Goal: Task Accomplishment & Management: Manage account settings

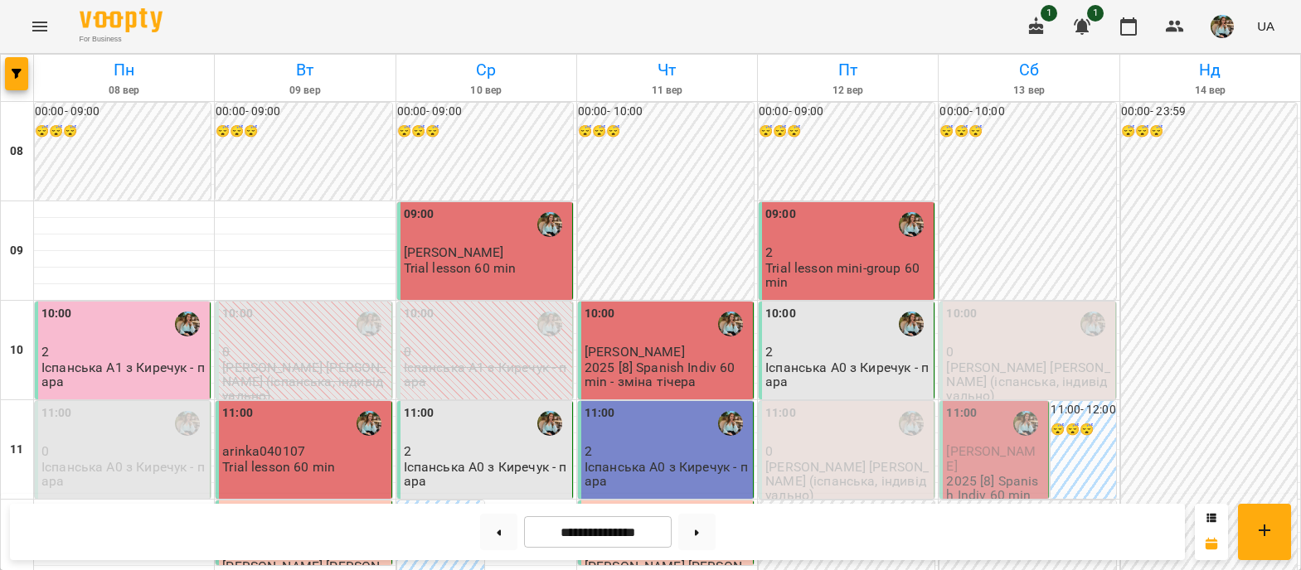
click at [962, 341] on div "10:00" at bounding box center [961, 324] width 31 height 38
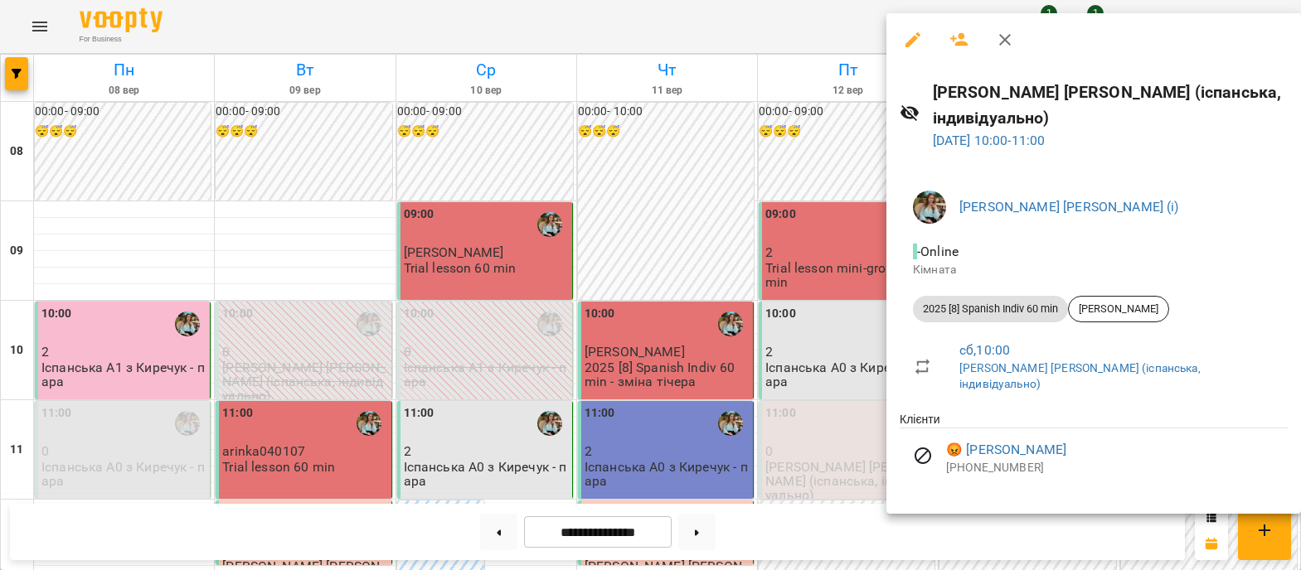
click at [825, 138] on div at bounding box center [650, 285] width 1301 height 570
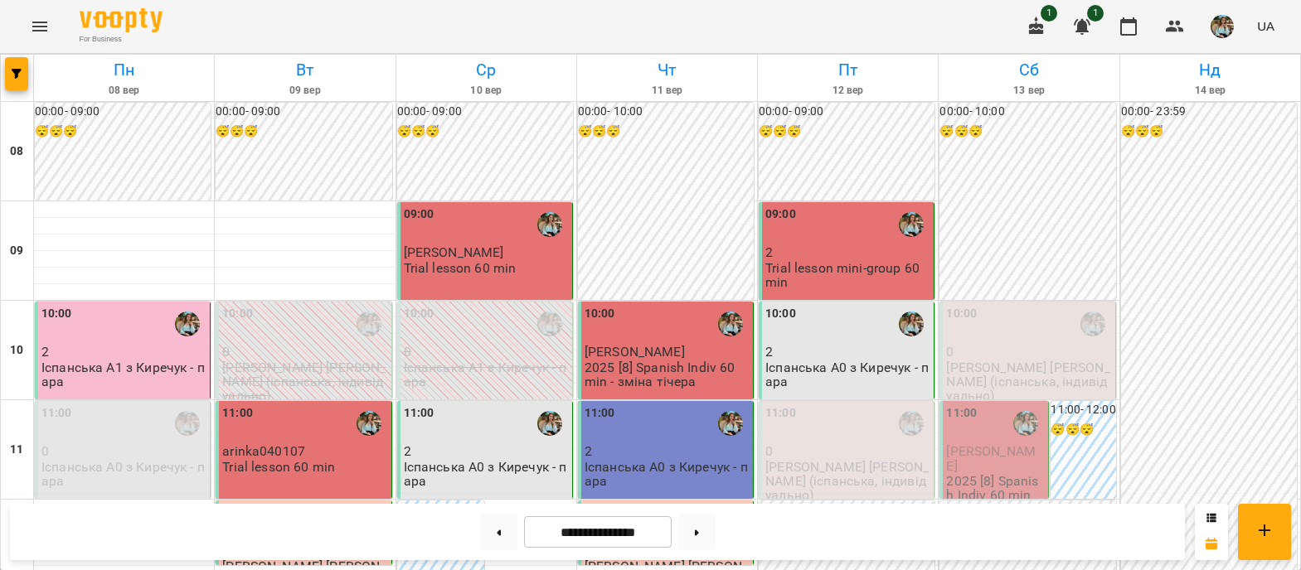
scroll to position [170, 0]
click at [1006, 345] on p "0" at bounding box center [1028, 352] width 165 height 14
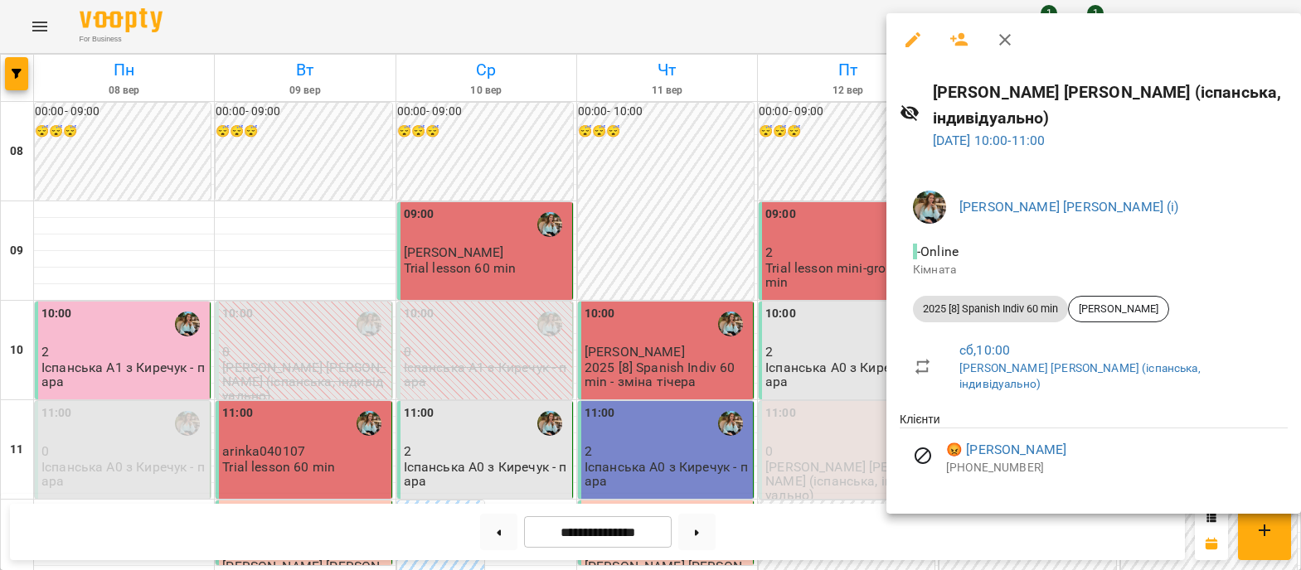
click at [850, 433] on div at bounding box center [650, 285] width 1301 height 570
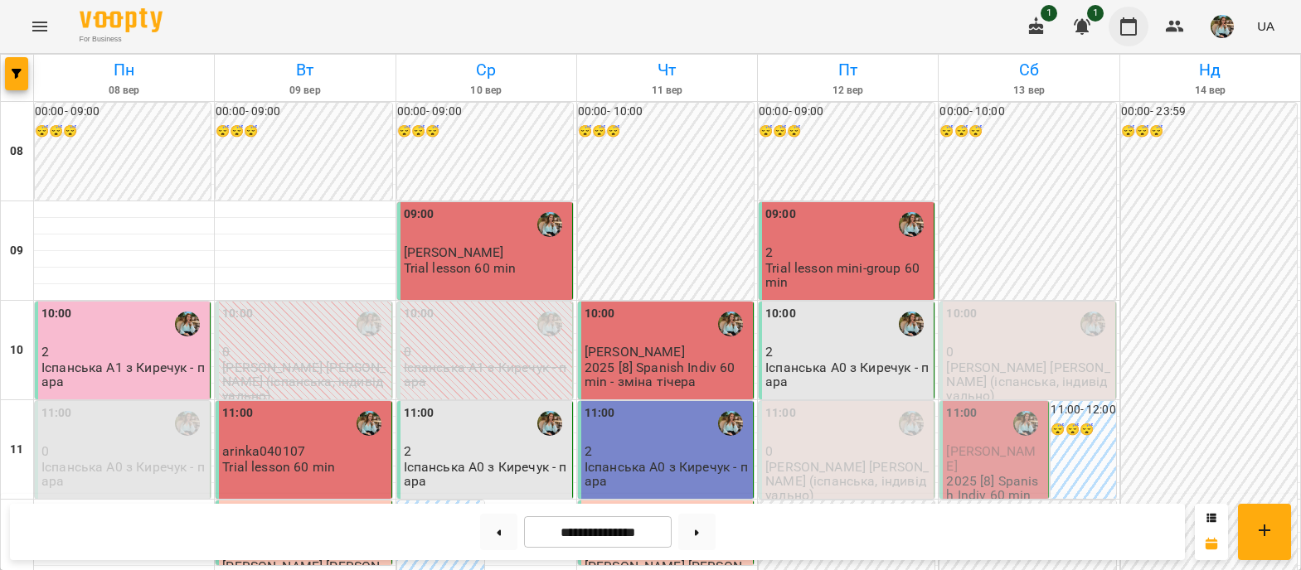
scroll to position [0, 0]
click at [1131, 31] on icon "button" at bounding box center [1128, 27] width 20 height 20
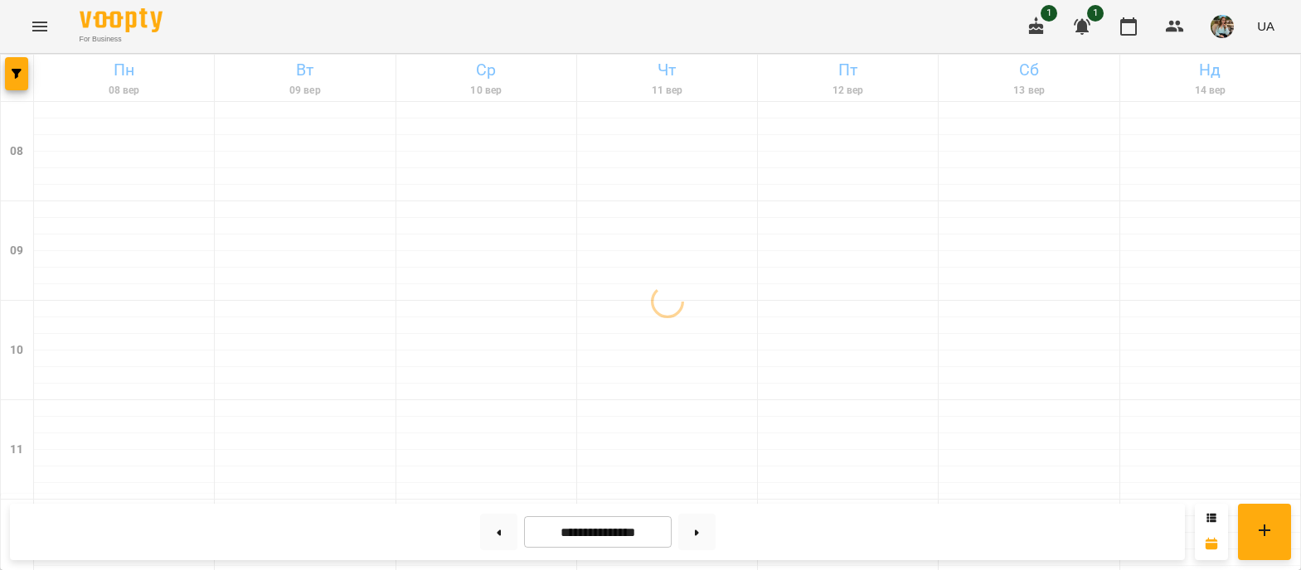
click at [1217, 25] on img "button" at bounding box center [1221, 26] width 23 height 23
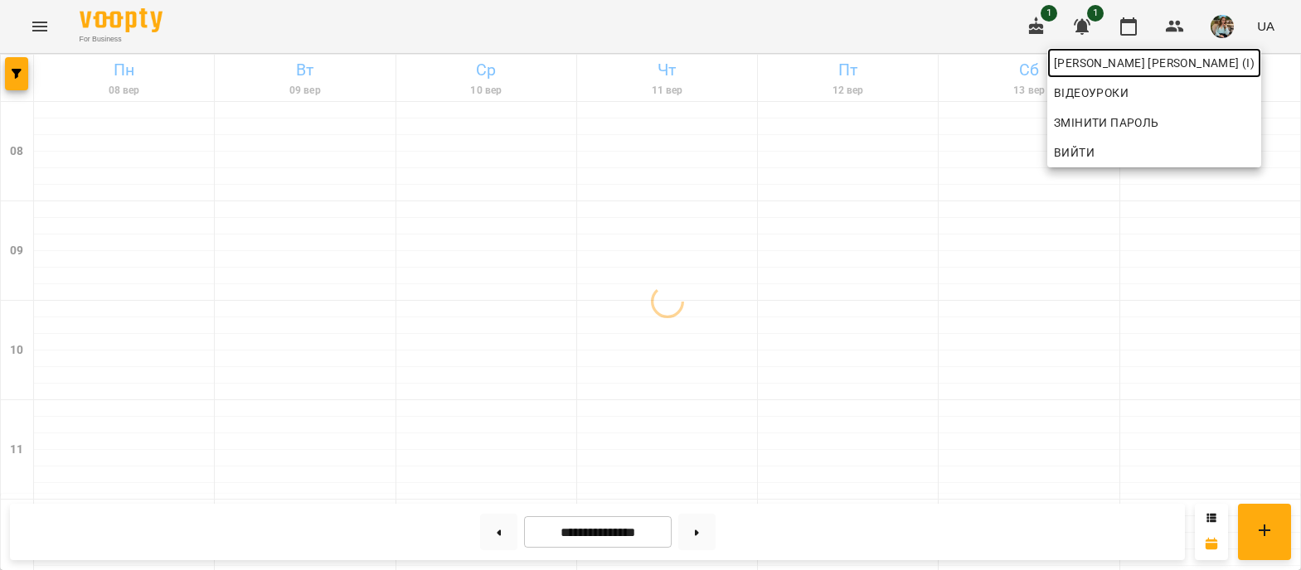
click at [1173, 63] on span "Киречук Валерія Володимирівна (і)" at bounding box center [1154, 63] width 201 height 20
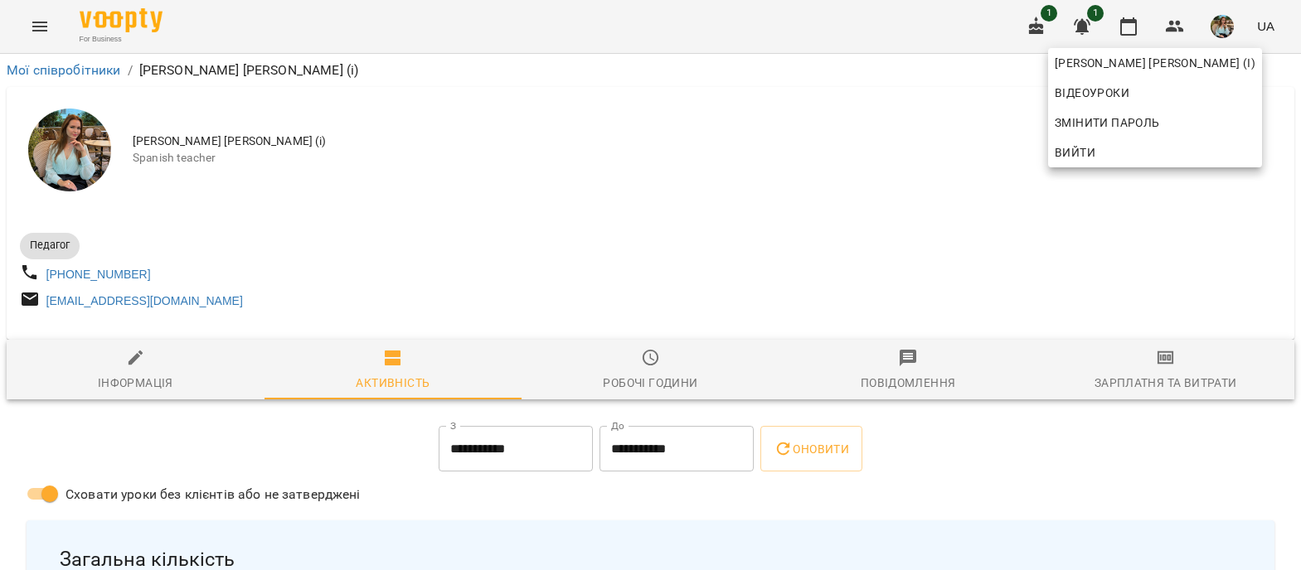
click at [611, 196] on div at bounding box center [650, 285] width 1301 height 570
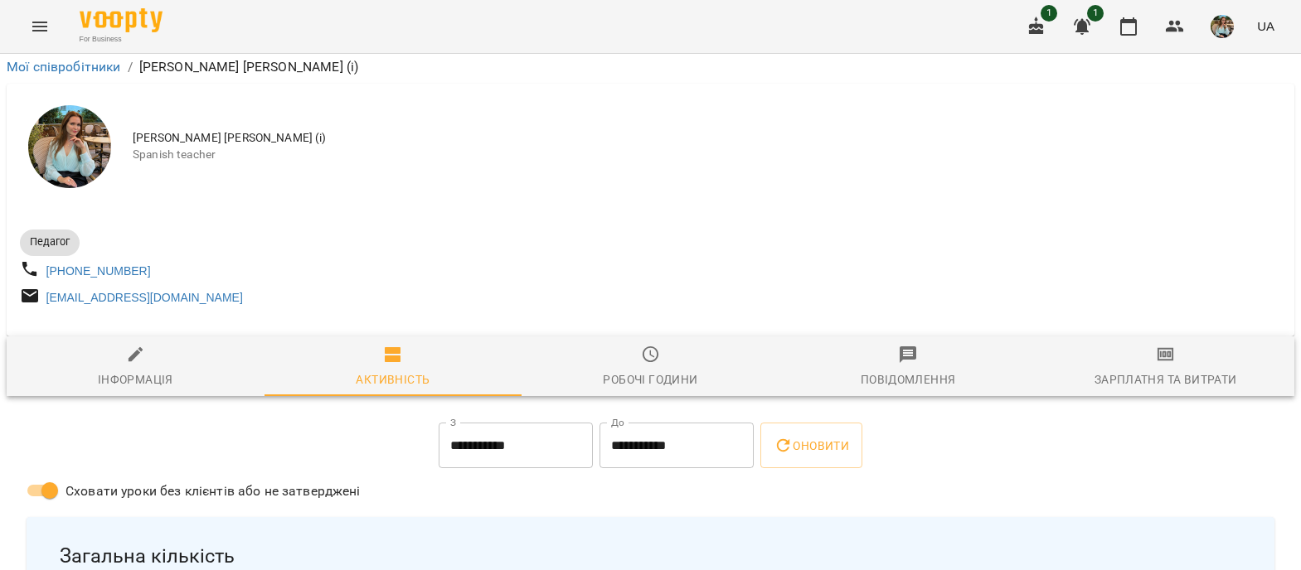
scroll to position [235, 0]
